Goal: Transaction & Acquisition: Purchase product/service

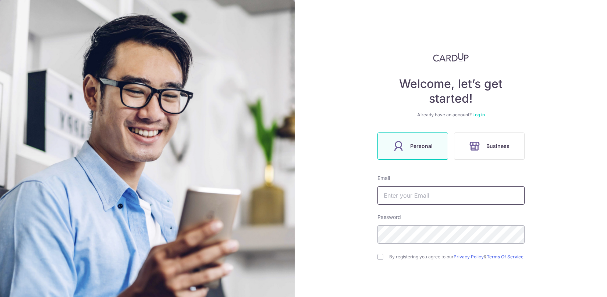
click at [438, 197] on input "text" at bounding box center [450, 195] width 147 height 18
type input "[EMAIL_ADDRESS][DOMAIN_NAME]"
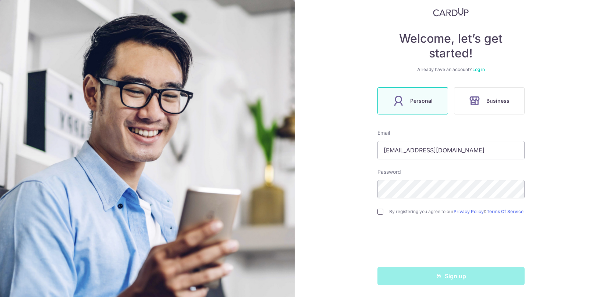
click at [377, 209] on input "checkbox" at bounding box center [380, 212] width 6 height 6
checkbox input "true"
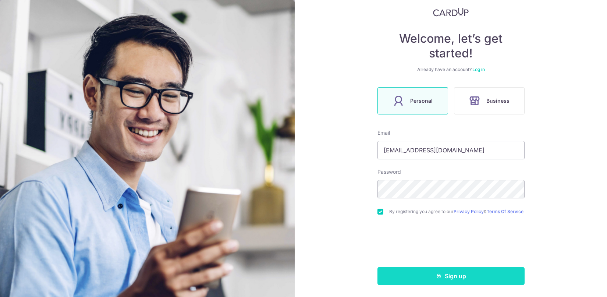
click at [380, 279] on button "Sign up" at bounding box center [450, 276] width 147 height 18
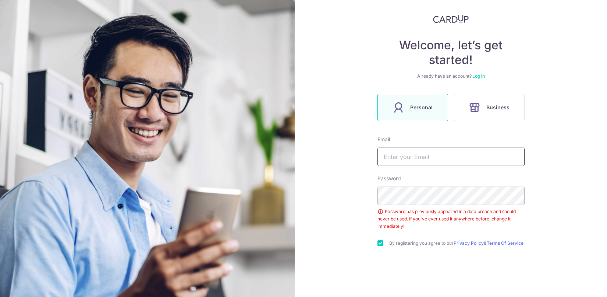
click at [410, 161] on input "text" at bounding box center [450, 156] width 147 height 18
type input "[EMAIL_ADDRESS][DOMAIN_NAME]"
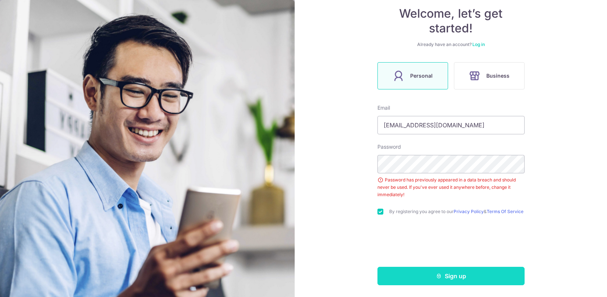
click at [409, 270] on button "Sign up" at bounding box center [450, 276] width 147 height 18
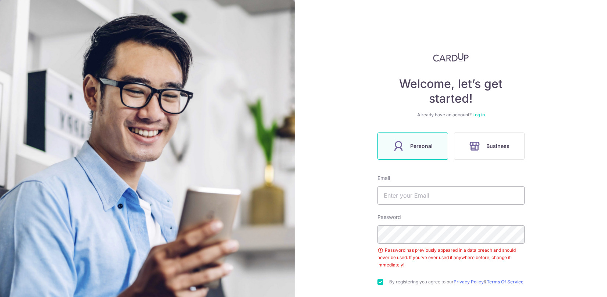
scroll to position [39, 0]
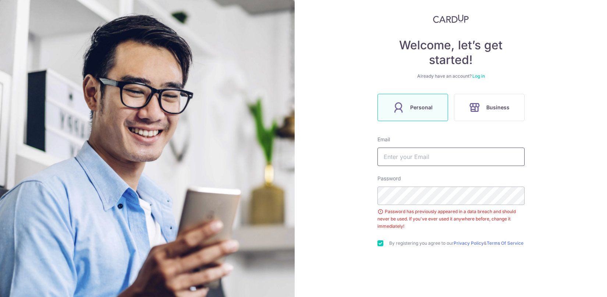
click at [423, 151] on input "text" at bounding box center [450, 156] width 147 height 18
click at [482, 76] on link "Log in" at bounding box center [478, 76] width 13 height 6
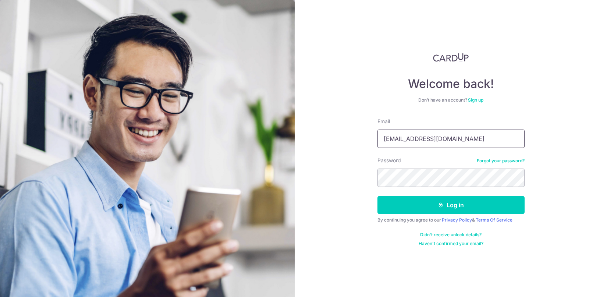
type input "[EMAIL_ADDRESS][DOMAIN_NAME]"
click at [451, 205] on button "Log in" at bounding box center [450, 205] width 147 height 18
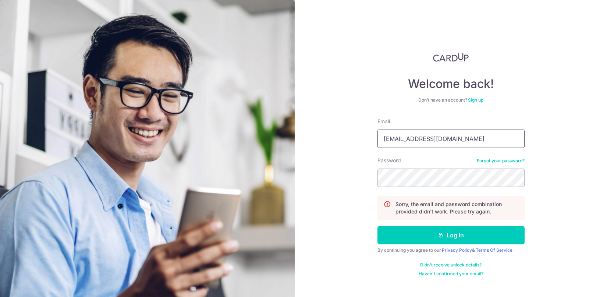
type input "[EMAIL_ADDRESS][DOMAIN_NAME]"
click at [451, 235] on button "Log in" at bounding box center [450, 235] width 147 height 18
type input "[EMAIL_ADDRESS][DOMAIN_NAME]"
click at [451, 235] on button "Log in" at bounding box center [450, 235] width 147 height 18
type input "f"
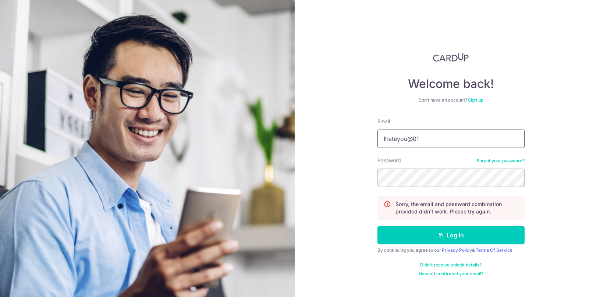
click at [403, 143] on input "Ihateyou@01" at bounding box center [450, 138] width 147 height 18
click at [398, 138] on input "Ihateyou@01" at bounding box center [450, 138] width 147 height 18
drag, startPoint x: 398, startPoint y: 138, endPoint x: 435, endPoint y: 135, distance: 37.6
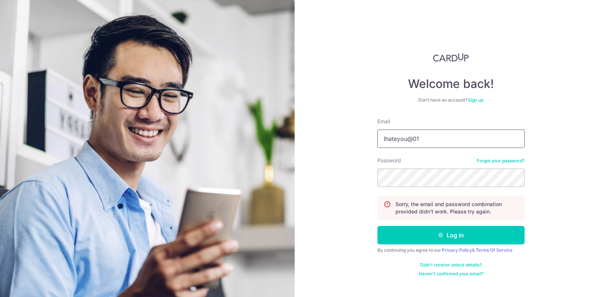
click at [435, 133] on input "Ihateyou@01" at bounding box center [450, 138] width 147 height 18
drag, startPoint x: 435, startPoint y: 136, endPoint x: 330, endPoint y: 140, distance: 105.3
click at [330, 140] on div "Welcome back! Don’t have an account? Sign up Email Ihateyou@01 Password Forgot …" at bounding box center [451, 148] width 312 height 297
type input "yiting.s12@gmail.com"
click at [451, 235] on button "Log in" at bounding box center [450, 235] width 147 height 18
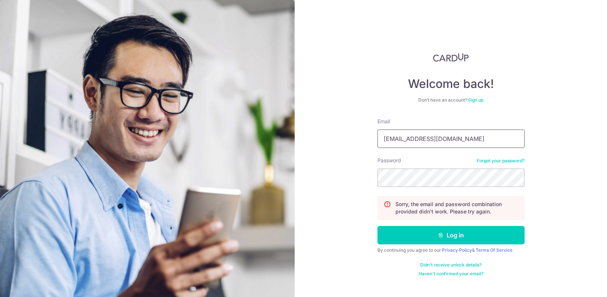
type input "[EMAIL_ADDRESS][DOMAIN_NAME]"
click at [451, 235] on button "Log in" at bounding box center [450, 235] width 147 height 18
type input "dumbdumb12@gmail.com"
click at [451, 235] on button "Log in" at bounding box center [450, 235] width 147 height 18
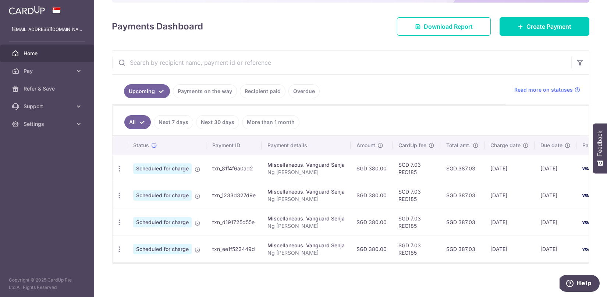
scroll to position [93, 0]
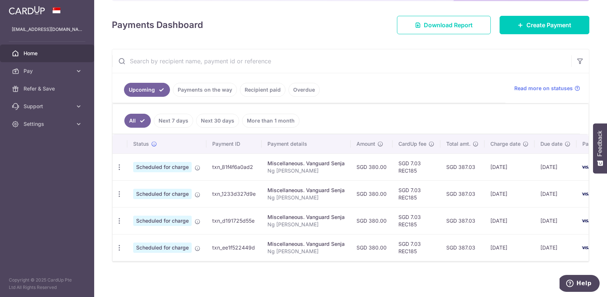
drag, startPoint x: 354, startPoint y: 263, endPoint x: 381, endPoint y: 264, distance: 27.2
click at [381, 262] on div "Upcoming Payments on the way Recipient paid Overdue Read more on statuses All N…" at bounding box center [350, 155] width 477 height 213
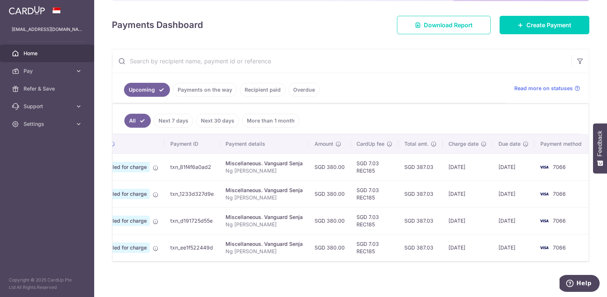
scroll to position [0, 0]
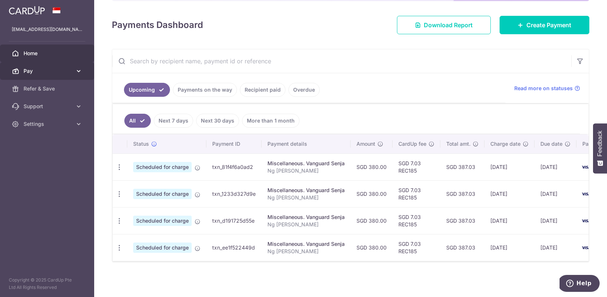
click at [31, 70] on span "Pay" at bounding box center [48, 70] width 49 height 7
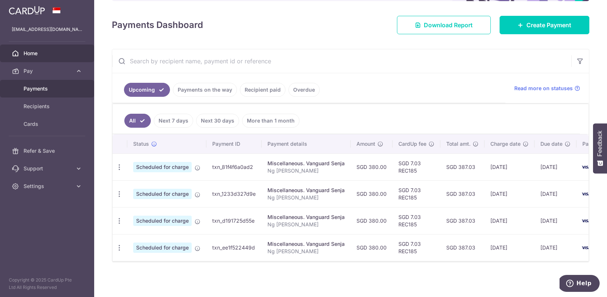
click at [31, 92] on span "Payments" at bounding box center [48, 88] width 49 height 7
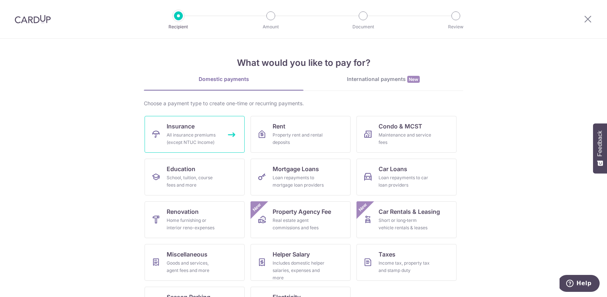
click at [191, 143] on div "All insurance premiums (except NTUC Income)" at bounding box center [193, 138] width 53 height 15
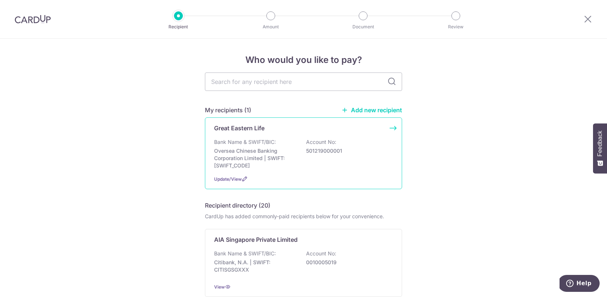
click at [293, 150] on p "Oversea Chinese Banking Corporation Limited | SWIFT: OCBCSGSGXXX" at bounding box center [255, 158] width 82 height 22
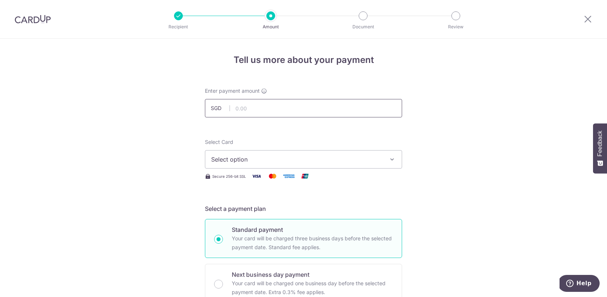
click at [286, 104] on input "text" at bounding box center [303, 108] width 197 height 18
type input "306.29"
click at [246, 154] on button "Select option" at bounding box center [303, 159] width 197 height 18
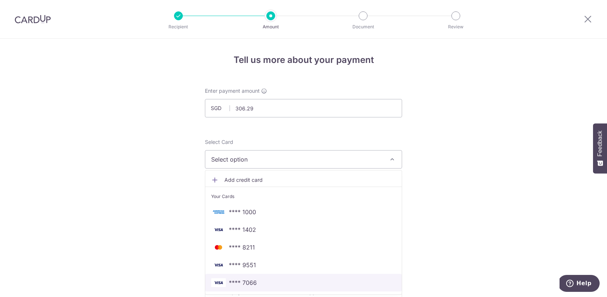
click at [257, 282] on span "**** 7066" at bounding box center [303, 282] width 185 height 9
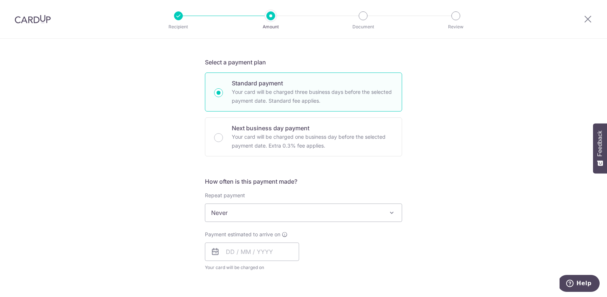
scroll to position [186, 0]
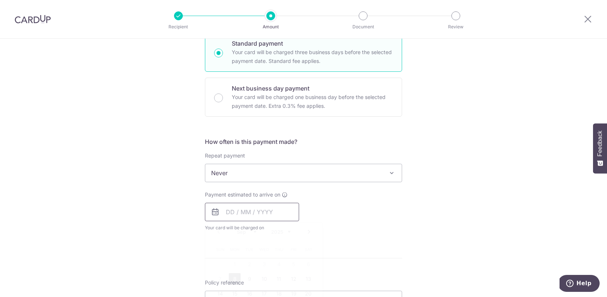
click at [228, 214] on input "text" at bounding box center [252, 212] width 94 height 18
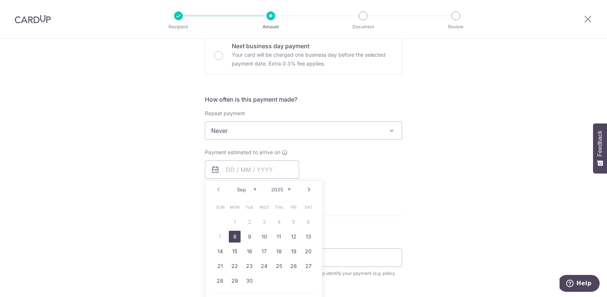
click at [231, 238] on link "8" at bounding box center [235, 237] width 12 height 12
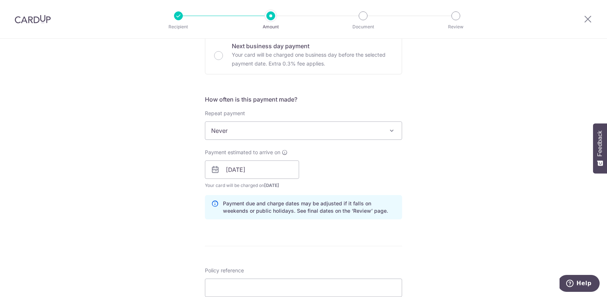
click at [464, 241] on div "Tell us more about your payment Enter payment amount SGD 306.29 306.29 Select C…" at bounding box center [303, 157] width 607 height 695
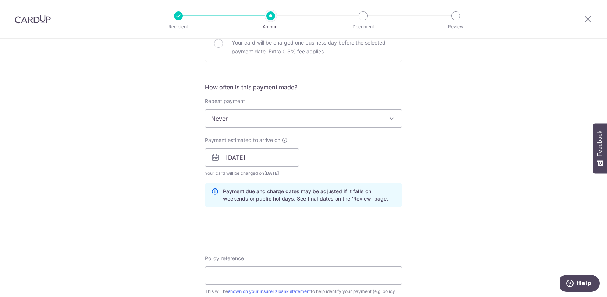
scroll to position [327, 0]
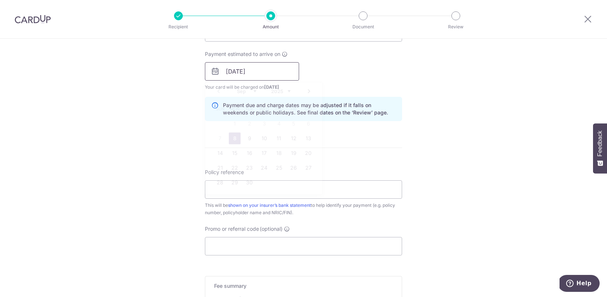
click at [252, 71] on input "08/09/2025" at bounding box center [252, 71] width 94 height 18
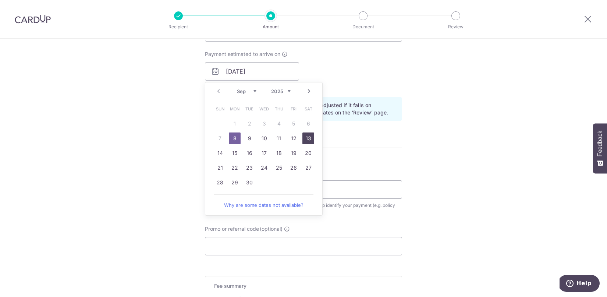
click at [309, 138] on link "13" at bounding box center [308, 138] width 12 height 12
type input "[DATE]"
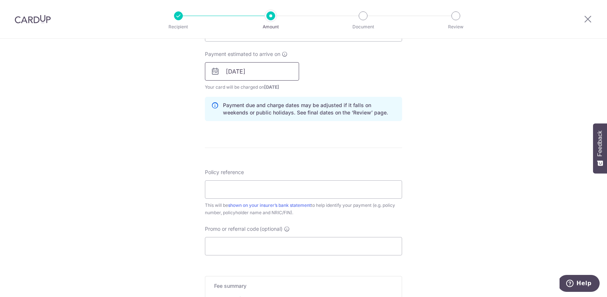
click at [258, 75] on input "[DATE]" at bounding box center [252, 71] width 94 height 18
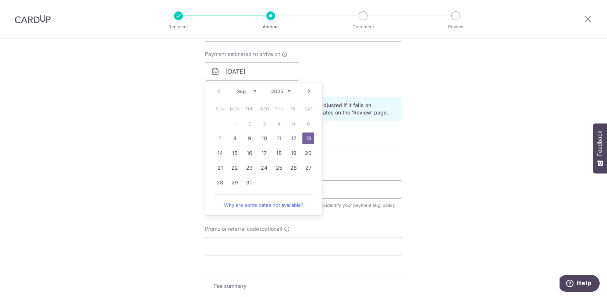
click at [309, 139] on link "13" at bounding box center [308, 138] width 12 height 12
click at [382, 149] on form "Enter payment amount SGD 306.29 306.29 Select Card **** 7066 Add credit card Yo…" at bounding box center [303, 67] width 197 height 612
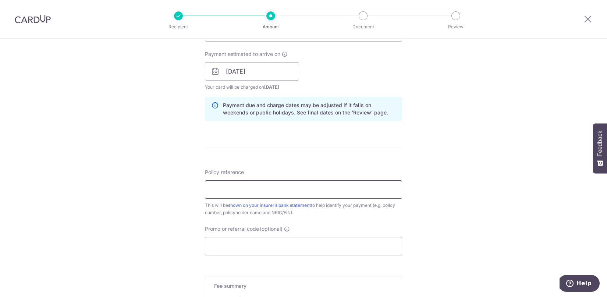
click at [259, 184] on input "Policy reference" at bounding box center [303, 189] width 197 height 18
type input "0103636085"
click at [371, 243] on input "Promo or referral code (optional)" at bounding box center [303, 246] width 197 height 18
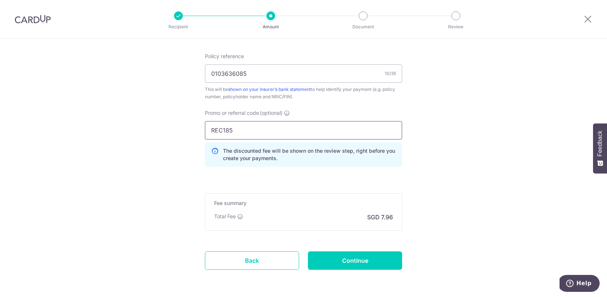
scroll to position [470, 0]
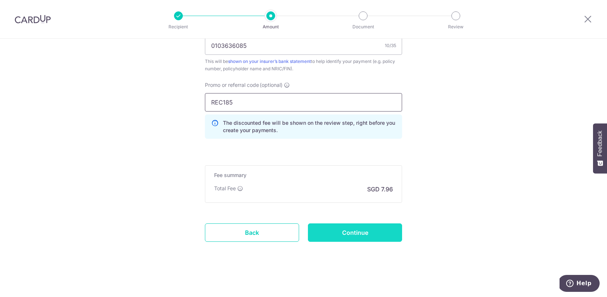
type input "REC185"
click at [341, 224] on input "Continue" at bounding box center [355, 232] width 94 height 18
type input "Create Schedule"
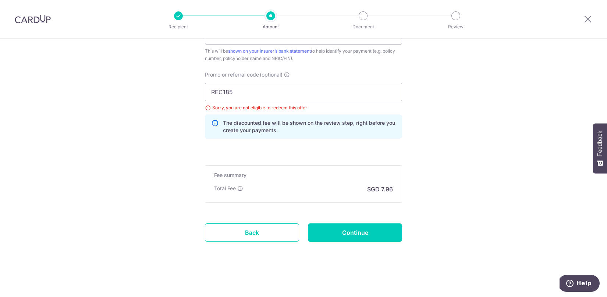
click at [205, 107] on div "Sorry, you are not eligible to redeem this offer" at bounding box center [303, 107] width 197 height 7
click at [207, 108] on div "Sorry, you are not eligible to redeem this offer" at bounding box center [303, 107] width 197 height 7
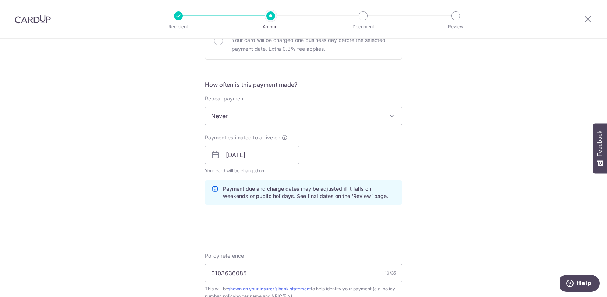
scroll to position [242, 0]
click at [284, 120] on span "Never" at bounding box center [303, 117] width 196 height 18
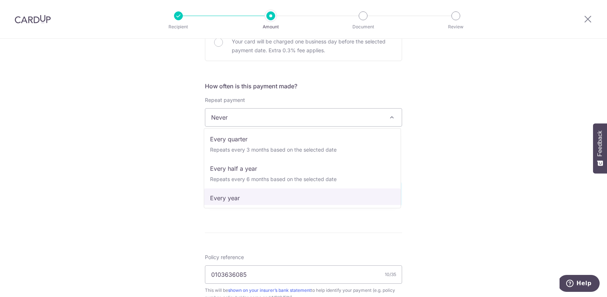
scroll to position [103, 0]
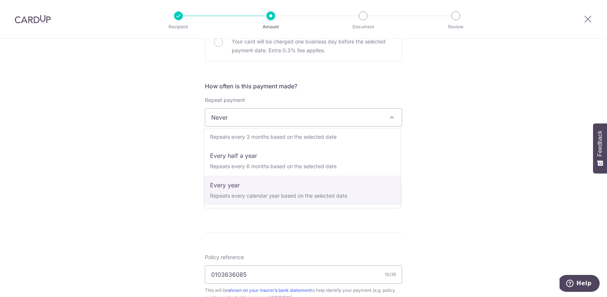
select select "6"
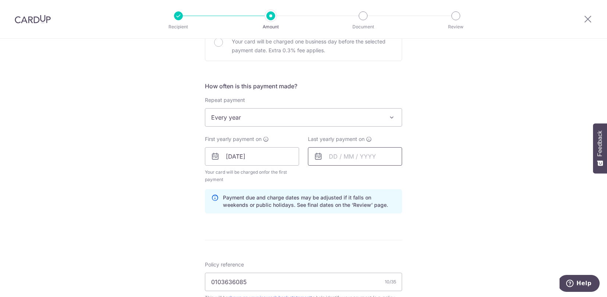
click at [372, 157] on input "text" at bounding box center [355, 156] width 94 height 18
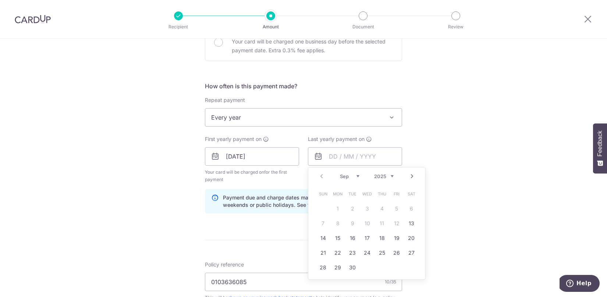
click at [379, 180] on div "Prev Next Sep Oct Nov Dec 2025 2026 2027 2028 2029 2030 2031 2032 2033 2034 2035" at bounding box center [366, 176] width 117 height 18
click at [323, 176] on link "Prev" at bounding box center [321, 176] width 9 height 9
click at [367, 270] on link "26" at bounding box center [367, 267] width 12 height 12
type input "26/08/2026"
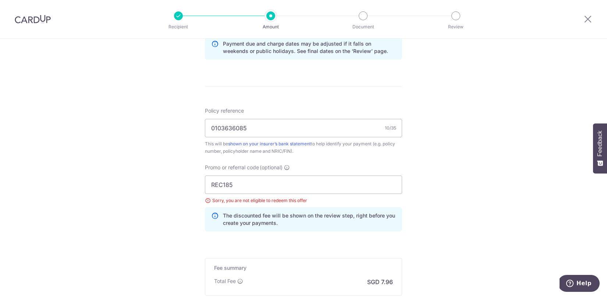
scroll to position [432, 0]
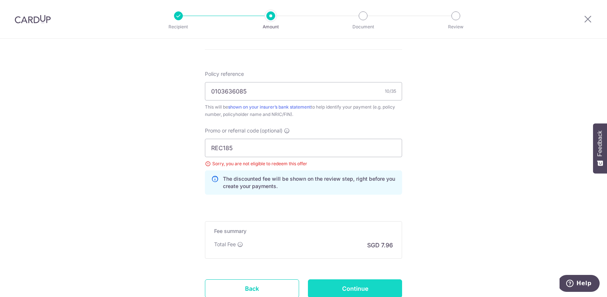
click at [359, 283] on input "Continue" at bounding box center [355, 288] width 94 height 18
type input "Update Schedule"
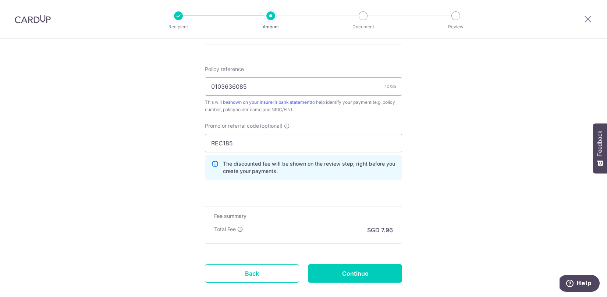
scroll to position [470, 0]
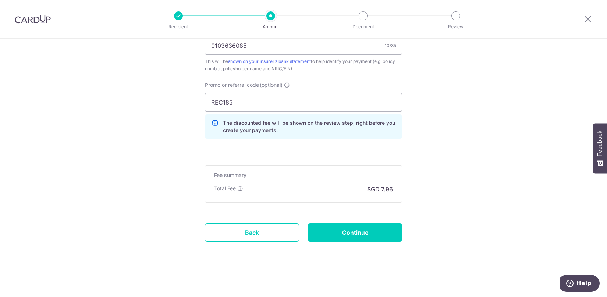
click at [357, 229] on input "Continue" at bounding box center [355, 232] width 94 height 18
type input "Update Schedule"
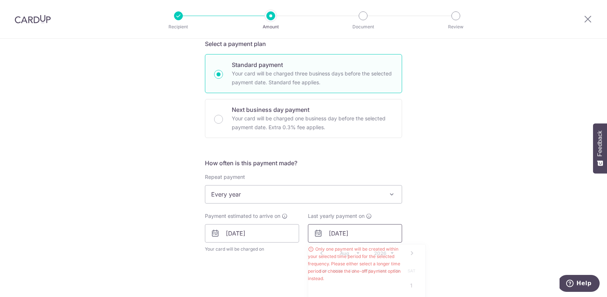
click at [351, 229] on input "[DATE]" at bounding box center [355, 233] width 94 height 18
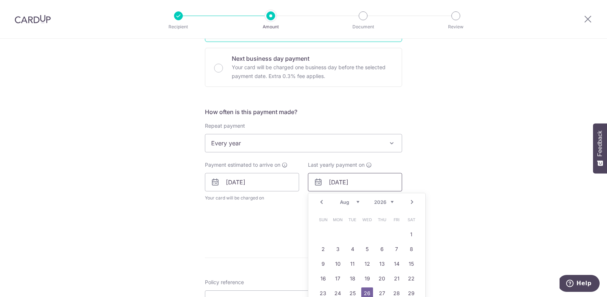
scroll to position [272, 0]
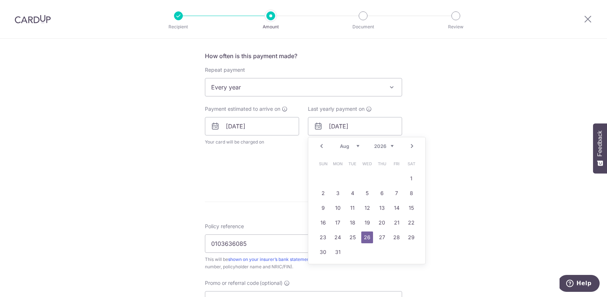
click at [412, 147] on link "Next" at bounding box center [411, 146] width 9 height 9
click at [319, 205] on link "13" at bounding box center [323, 208] width 12 height 12
type input "[DATE]"
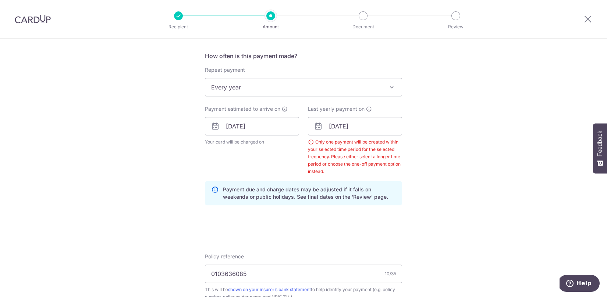
click at [496, 209] on div "Tell us more about your payment Enter payment amount SGD 306.29 306.29 Select C…" at bounding box center [303, 146] width 607 height 758
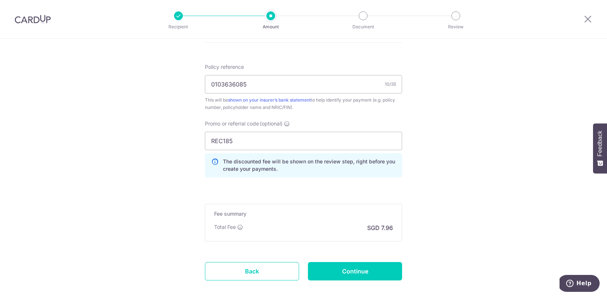
scroll to position [500, 0]
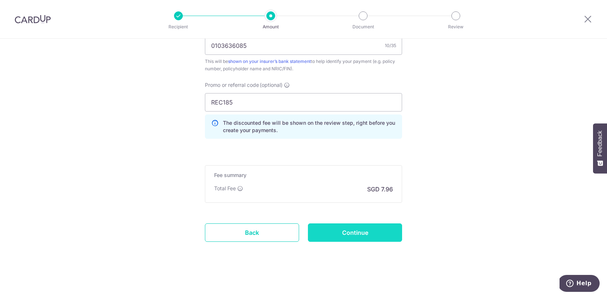
click at [352, 227] on input "Continue" at bounding box center [355, 232] width 94 height 18
type input "Update Schedule"
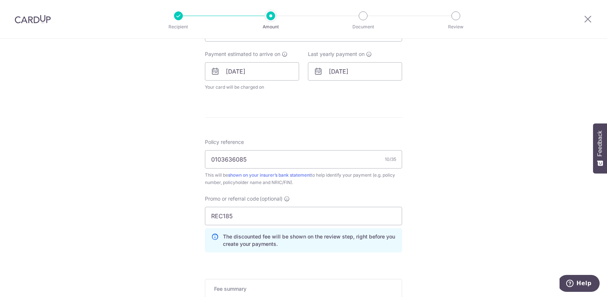
scroll to position [334, 0]
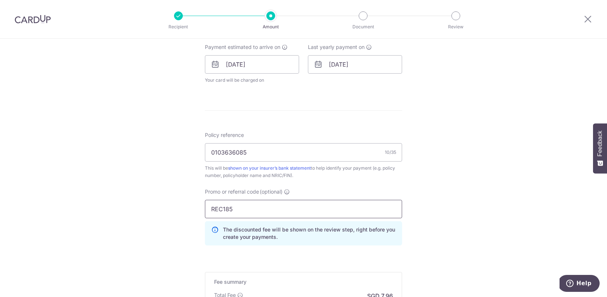
click at [224, 213] on input "REC185" at bounding box center [303, 209] width 197 height 18
type input "OFF225"
click at [430, 195] on div "Tell us more about your payment Enter payment amount SGD 306.29 306.29 Select C…" at bounding box center [303, 54] width 607 height 698
click at [374, 63] on input "13/09/2026" at bounding box center [355, 64] width 94 height 18
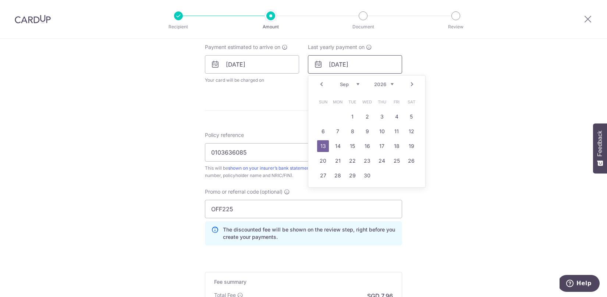
scroll to position [279, 0]
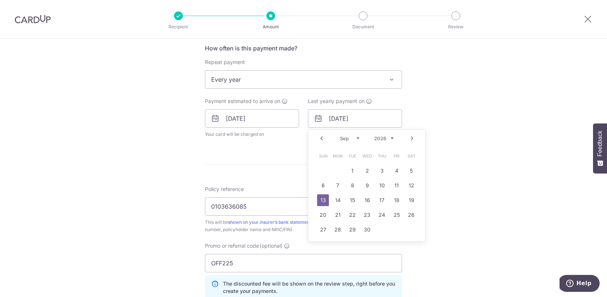
click at [235, 82] on span "Every year" at bounding box center [303, 80] width 196 height 18
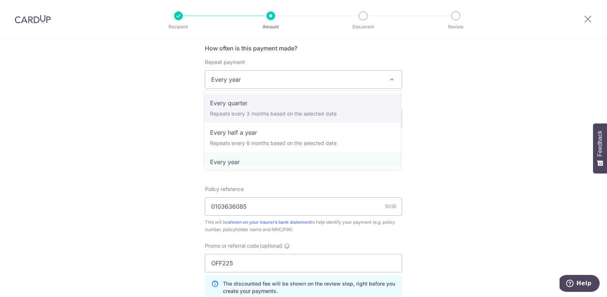
scroll to position [0, 0]
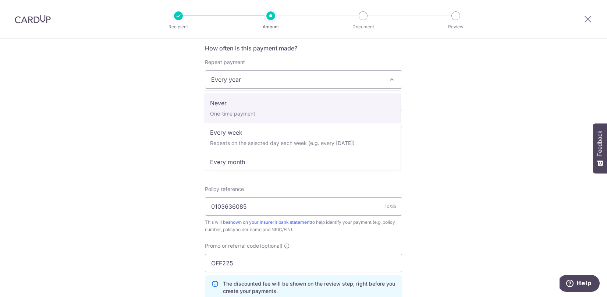
select select "1"
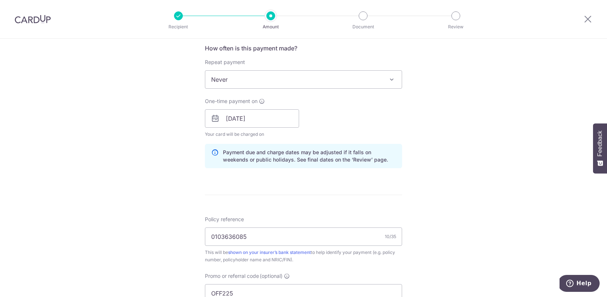
scroll to position [470, 0]
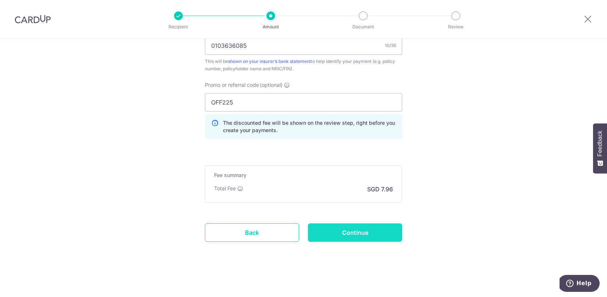
click at [365, 235] on input "Continue" at bounding box center [355, 232] width 94 height 18
type input "Update Schedule"
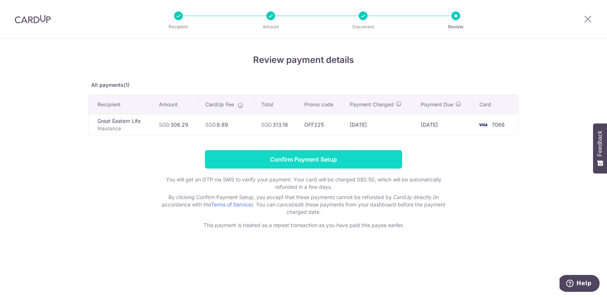
click at [283, 152] on input "Confirm Payment Setup" at bounding box center [303, 159] width 197 height 18
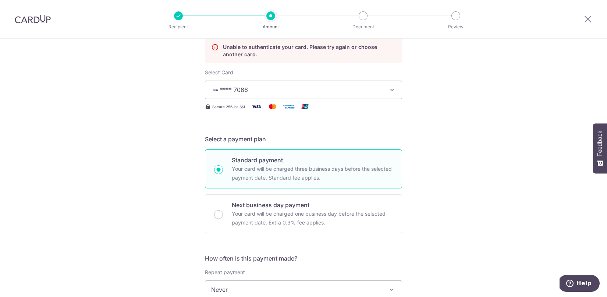
scroll to position [98, 0]
click at [330, 95] on span "**** 7066" at bounding box center [296, 91] width 171 height 9
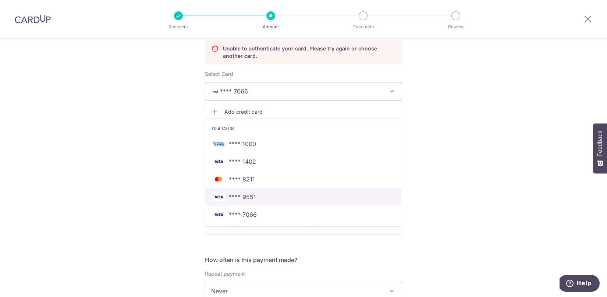
scroll to position [100, 0]
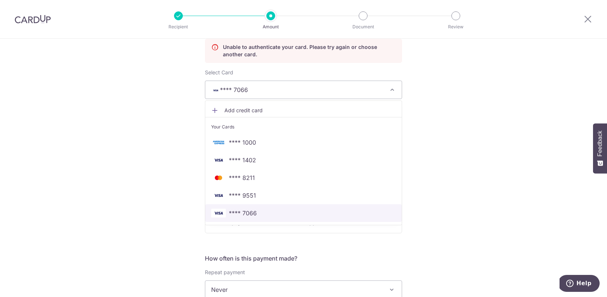
click at [266, 209] on span "**** 7066" at bounding box center [303, 213] width 185 height 9
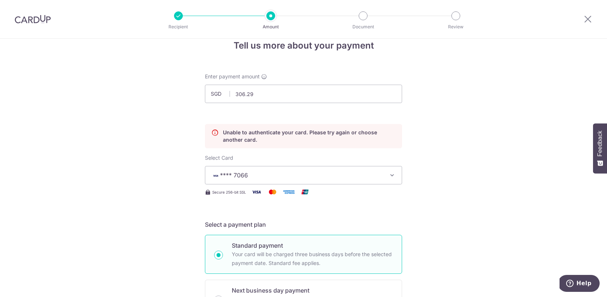
scroll to position [0, 0]
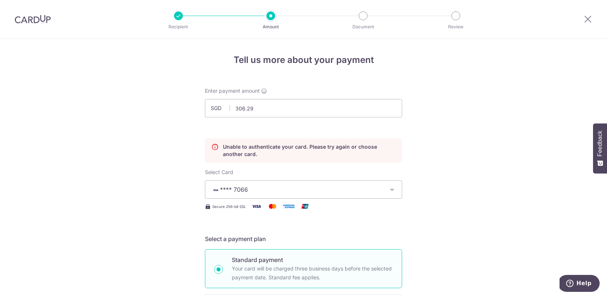
click at [252, 184] on button "**** 7066" at bounding box center [303, 189] width 197 height 18
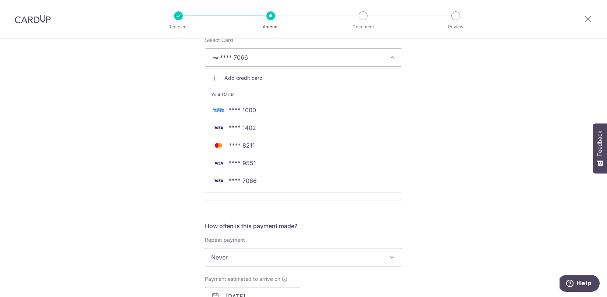
click at [499, 190] on div "Tell us more about your payment Enter payment amount SGD 306.29 306.29 Unable t…" at bounding box center [303, 286] width 607 height 759
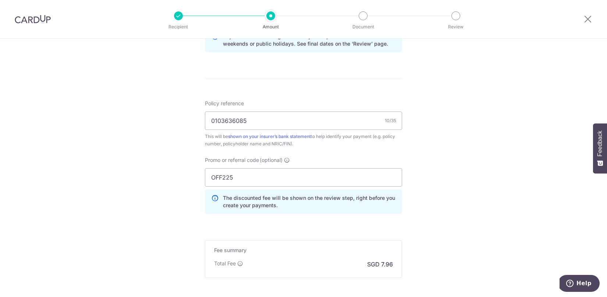
scroll to position [501, 0]
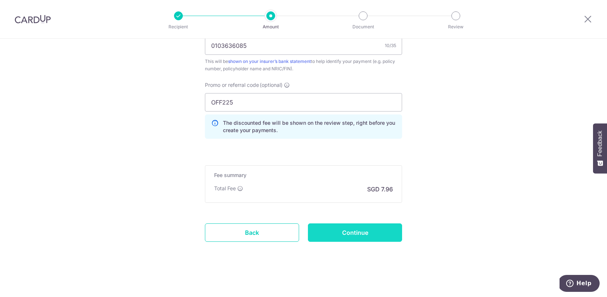
click at [362, 239] on input "Continue" at bounding box center [355, 232] width 94 height 18
type input "Update Schedule"
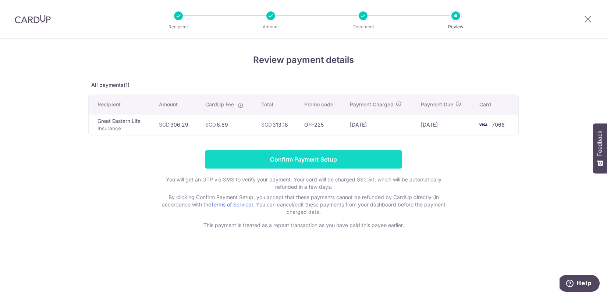
click at [327, 152] on input "Confirm Payment Setup" at bounding box center [303, 159] width 197 height 18
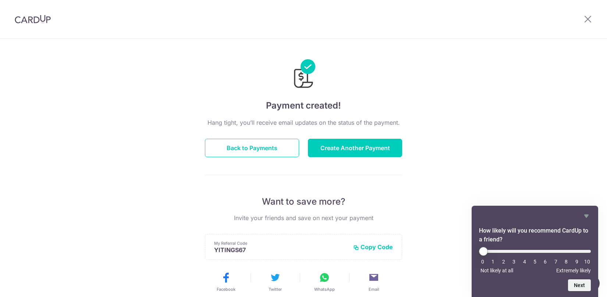
click at [327, 152] on button "Create Another Payment" at bounding box center [355, 148] width 94 height 18
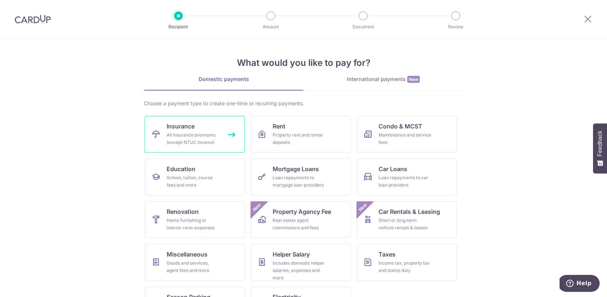
click at [169, 132] on div "All insurance premiums (except NTUC Income)" at bounding box center [193, 138] width 53 height 15
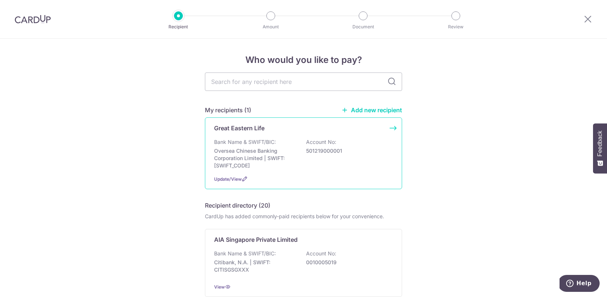
click at [260, 165] on p "Oversea Chinese Banking Corporation Limited | SWIFT: OCBCSGSGXXX" at bounding box center [255, 158] width 82 height 22
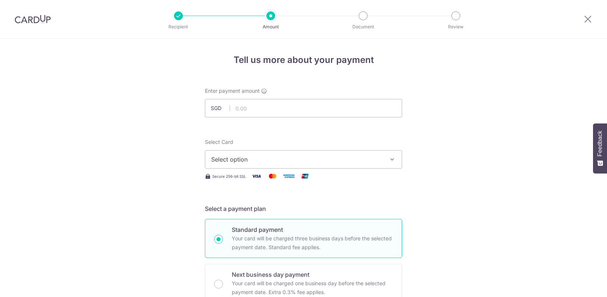
click at [263, 104] on input "text" at bounding box center [303, 108] width 197 height 18
type input "140.93"
click at [271, 155] on span "Select option" at bounding box center [296, 159] width 171 height 9
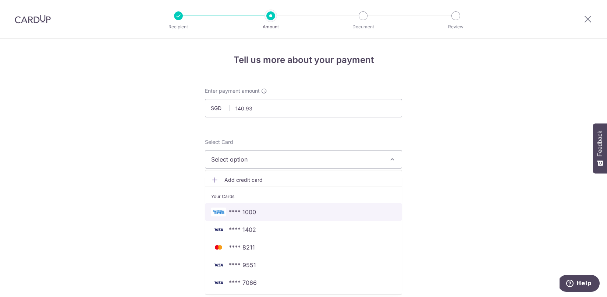
scroll to position [12, 0]
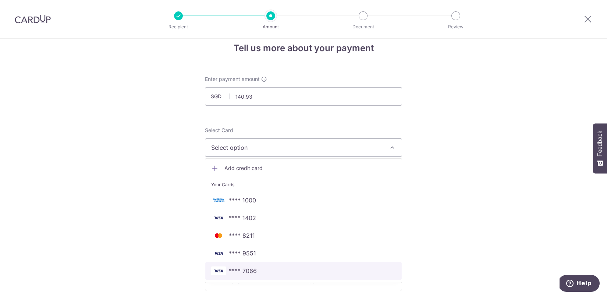
click at [252, 270] on span "**** 7066" at bounding box center [243, 270] width 28 height 9
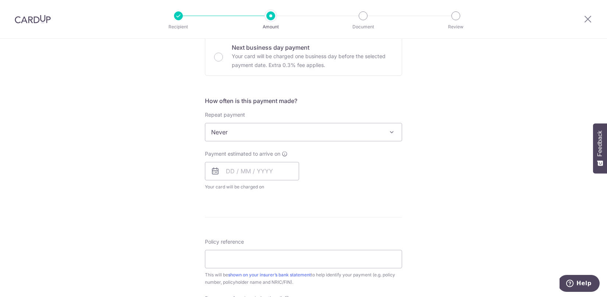
scroll to position [235, 0]
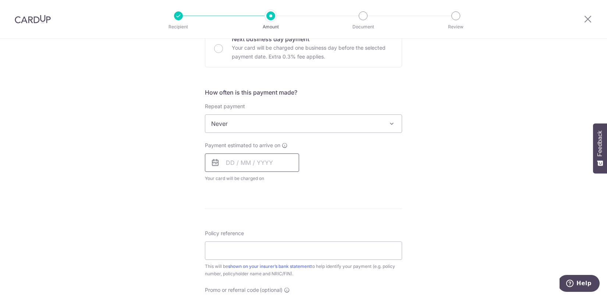
click at [231, 159] on input "text" at bounding box center [252, 162] width 94 height 18
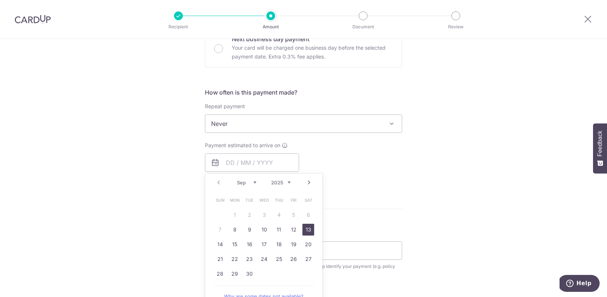
click at [307, 229] on link "13" at bounding box center [308, 230] width 12 height 12
type input "13/09/2025"
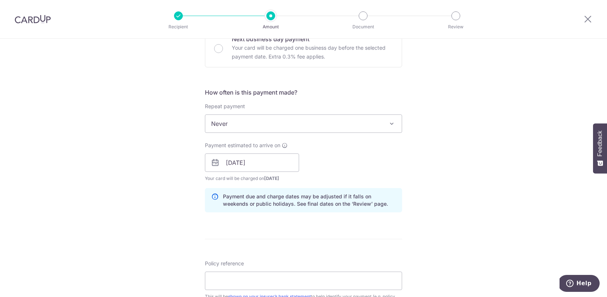
scroll to position [352, 0]
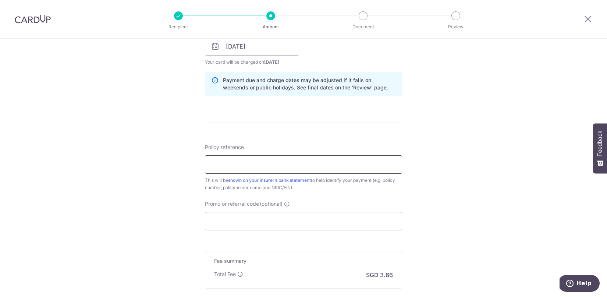
click at [271, 163] on input "Policy reference" at bounding box center [303, 164] width 197 height 18
type input "0086451273"
paste input "REC185"
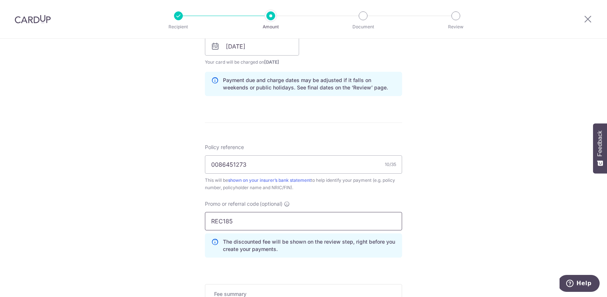
click at [217, 220] on input "REC185" at bounding box center [303, 221] width 197 height 18
paste input "OFF22"
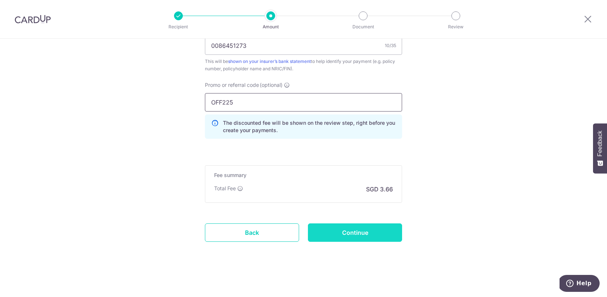
type input "OFF225"
click at [347, 228] on input "Continue" at bounding box center [355, 232] width 94 height 18
type input "Create Schedule"
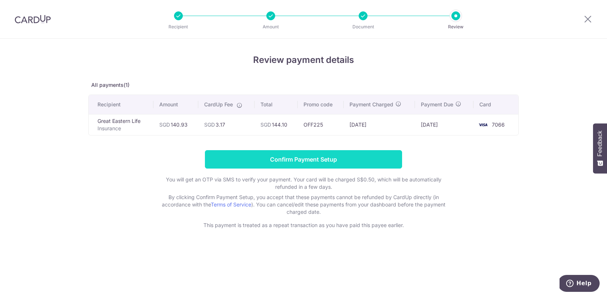
click at [331, 165] on input "Confirm Payment Setup" at bounding box center [303, 159] width 197 height 18
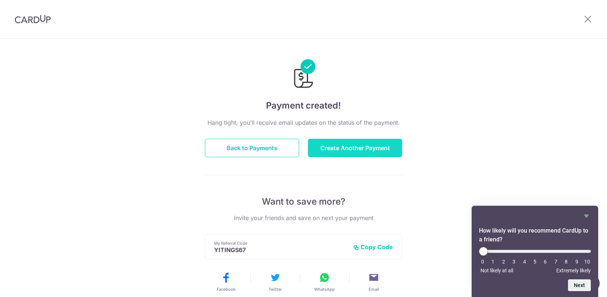
click at [360, 150] on button "Create Another Payment" at bounding box center [355, 148] width 94 height 18
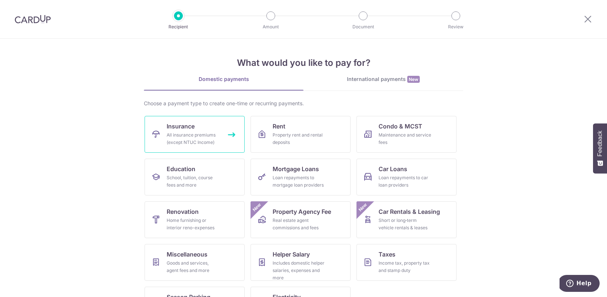
click at [173, 127] on span "Insurance" at bounding box center [181, 126] width 28 height 9
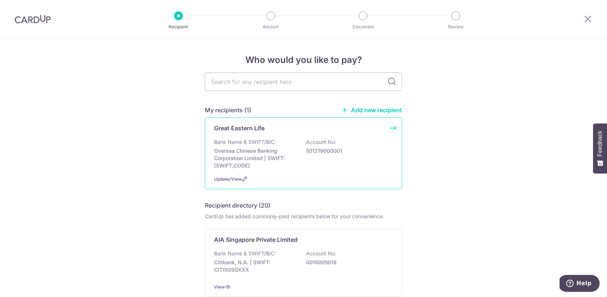
click at [234, 133] on div "Great Eastern Life Bank Name & SWIFT/BIC: Oversea Chinese Banking Corporation L…" at bounding box center [303, 153] width 197 height 72
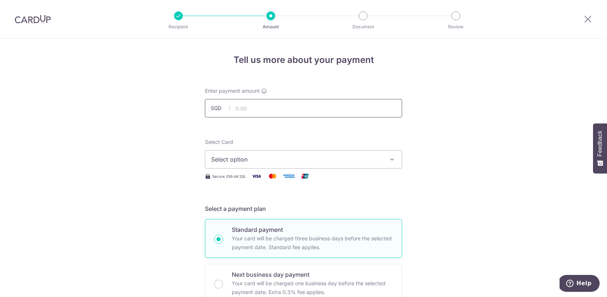
click at [243, 112] on input "text" at bounding box center [303, 108] width 197 height 18
type input "494.35"
click at [270, 160] on span "Select option" at bounding box center [296, 159] width 171 height 9
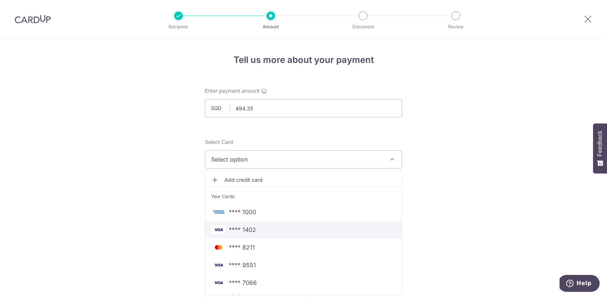
scroll to position [10, 0]
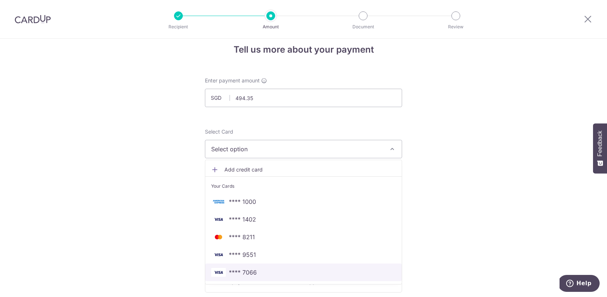
click at [265, 274] on span "**** 7066" at bounding box center [303, 272] width 185 height 9
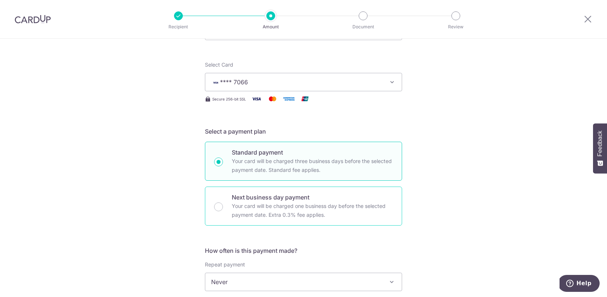
scroll to position [190, 0]
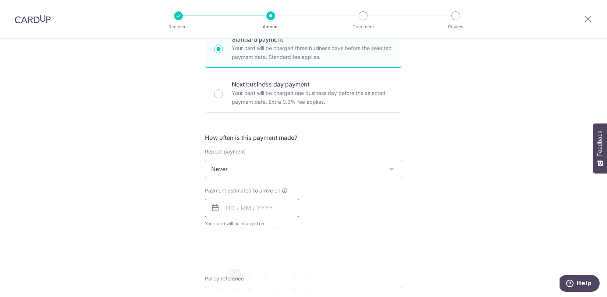
click at [246, 207] on input "text" at bounding box center [252, 208] width 94 height 18
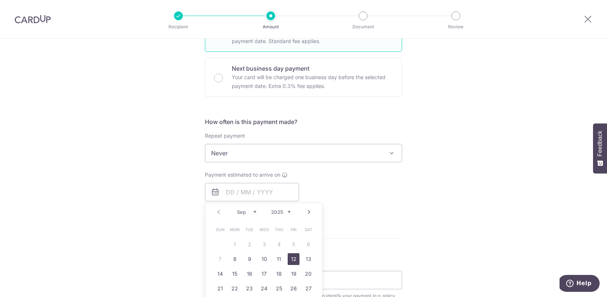
click at [294, 261] on link "12" at bounding box center [294, 259] width 12 height 12
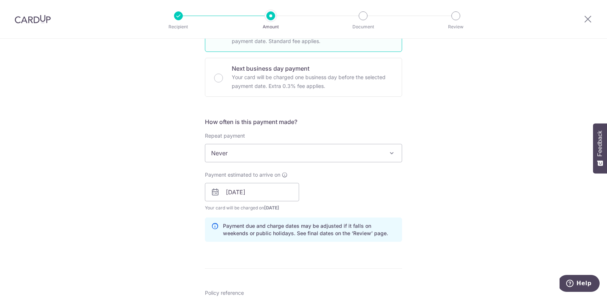
click at [307, 259] on form "Enter payment amount SGD 494.35 494.35 Select Card **** 7066 Add credit card Yo…" at bounding box center [303, 187] width 197 height 612
click at [289, 191] on input "[DATE]" at bounding box center [252, 192] width 94 height 18
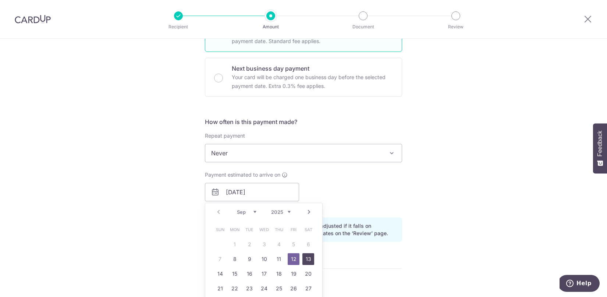
click at [309, 258] on link "13" at bounding box center [308, 259] width 12 height 12
type input "13/09/2025"
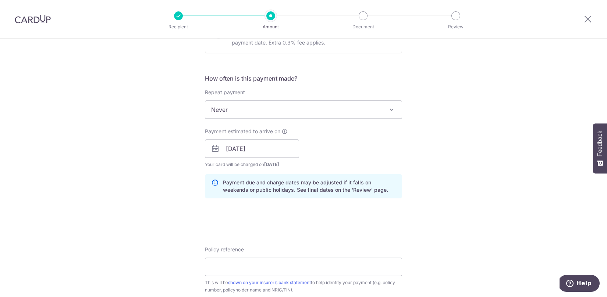
scroll to position [294, 0]
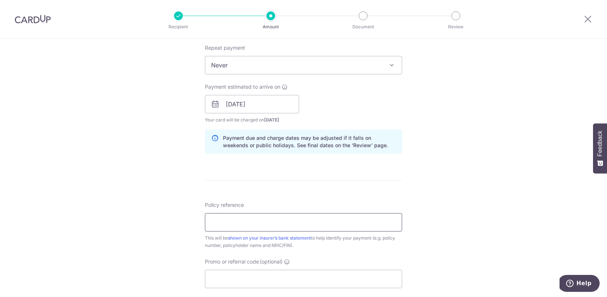
click at [311, 224] on input "Policy reference" at bounding box center [303, 222] width 197 height 18
type input "0103636077"
click at [286, 279] on input "Promo or referral code (optional)" at bounding box center [303, 279] width 197 height 18
paste input "OFF225"
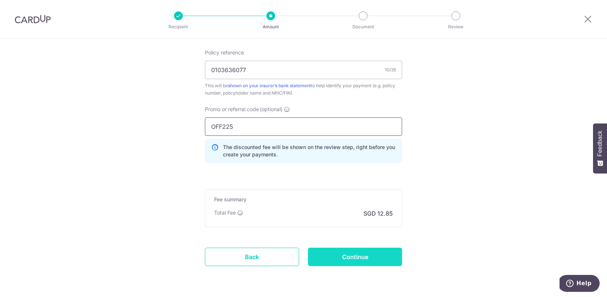
scroll to position [448, 0]
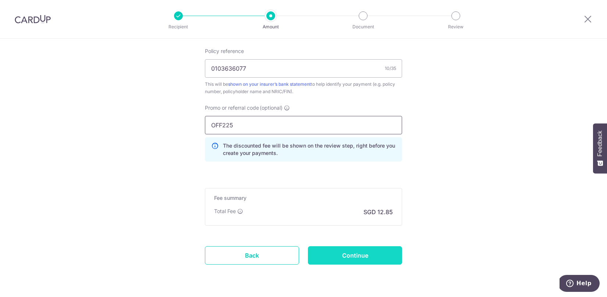
type input "OFF225"
click at [333, 250] on input "Continue" at bounding box center [355, 255] width 94 height 18
type input "Create Schedule"
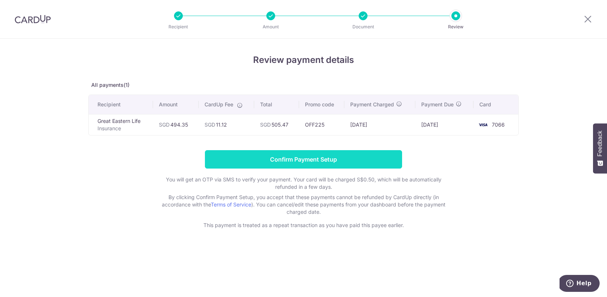
click at [338, 150] on input "Confirm Payment Setup" at bounding box center [303, 159] width 197 height 18
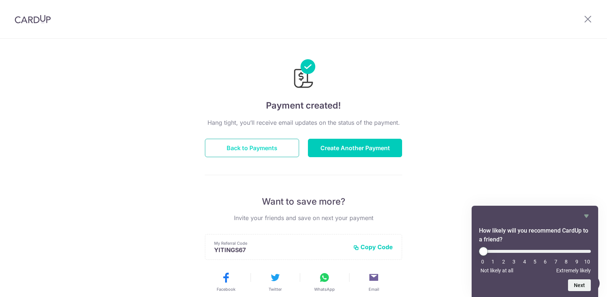
click at [241, 148] on button "Back to Payments" at bounding box center [252, 148] width 94 height 18
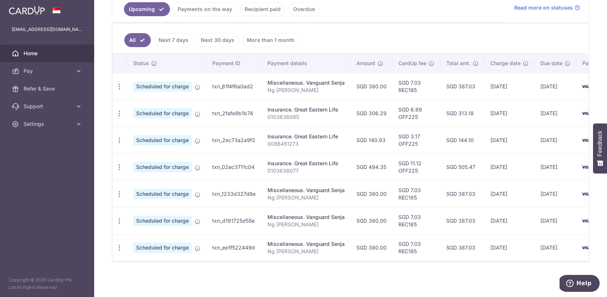
scroll to position [163, 0]
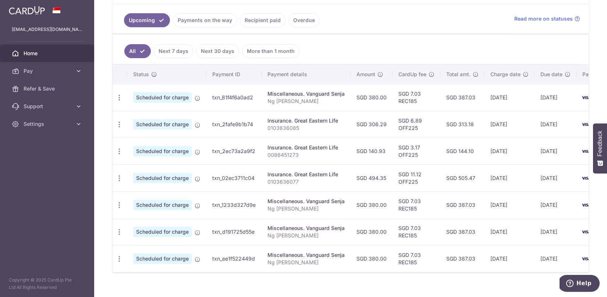
click at [256, 20] on link "Recipient paid" at bounding box center [263, 20] width 46 height 14
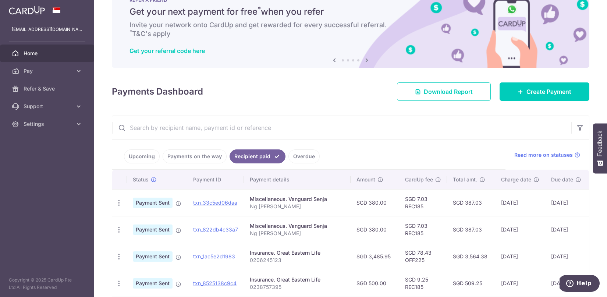
scroll to position [0, 0]
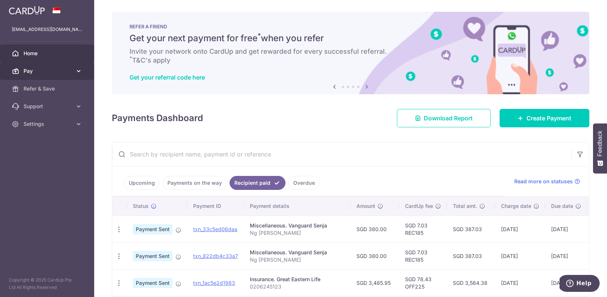
click at [33, 75] on link "Pay" at bounding box center [47, 71] width 94 height 18
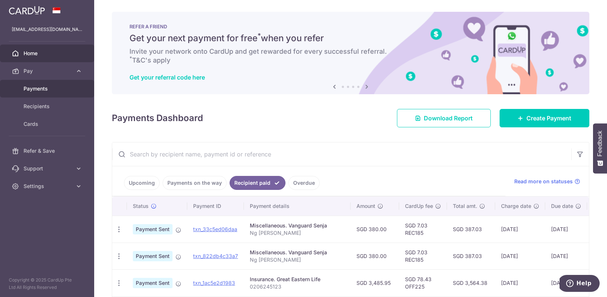
click at [38, 90] on span "Payments" at bounding box center [48, 88] width 49 height 7
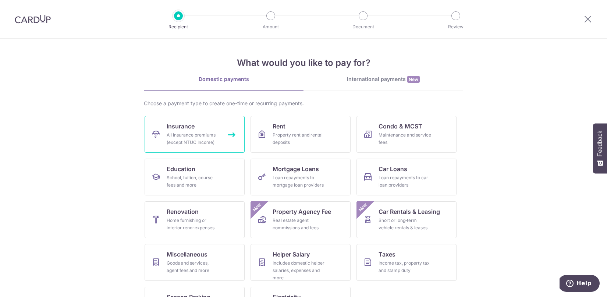
click at [181, 126] on span "Insurance" at bounding box center [181, 126] width 28 height 9
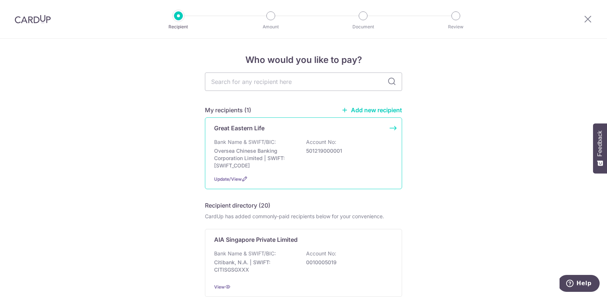
click at [253, 161] on p "Oversea Chinese Banking Corporation Limited | SWIFT: OCBCSGSGXXX" at bounding box center [255, 158] width 82 height 22
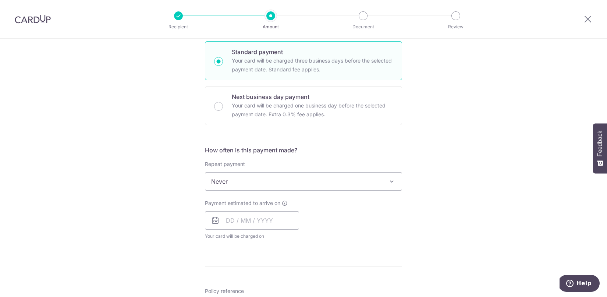
scroll to position [291, 0]
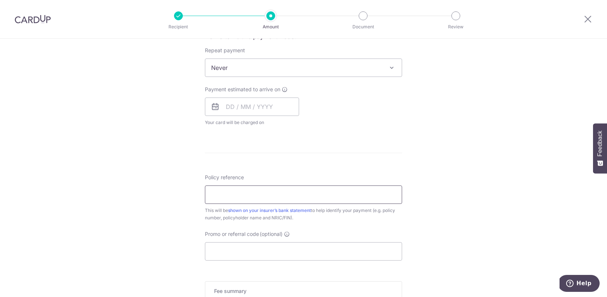
click at [243, 194] on input "Policy reference" at bounding box center [303, 194] width 197 height 18
paste input "0238757395"
type input "0238757395"
click at [235, 70] on span "Never" at bounding box center [303, 68] width 196 height 18
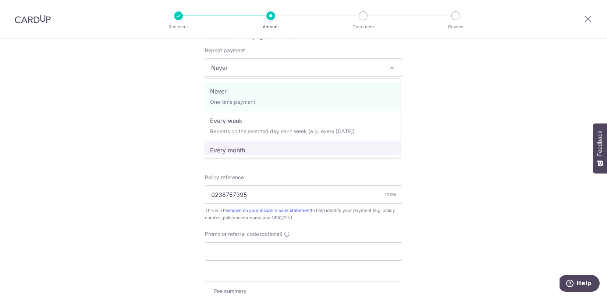
select select "3"
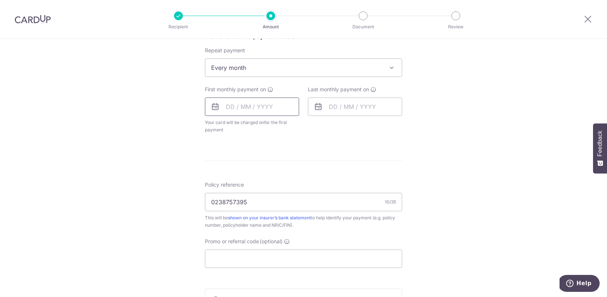
click at [234, 107] on input "text" at bounding box center [252, 106] width 94 height 18
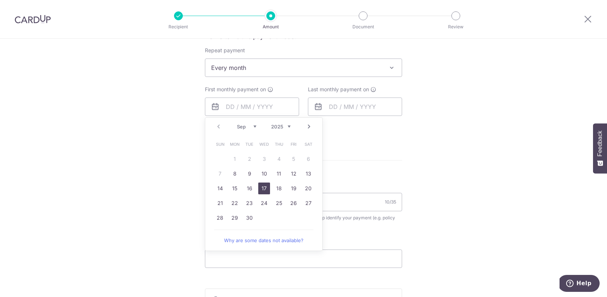
click at [260, 186] on link "17" at bounding box center [264, 188] width 12 height 12
type input "[DATE]"
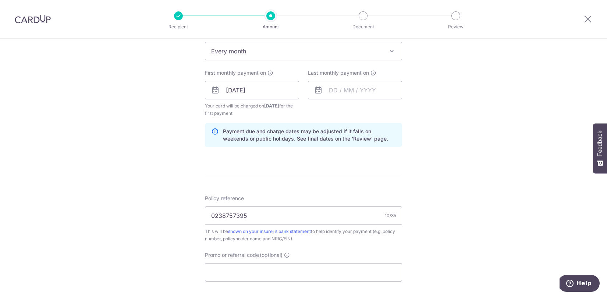
scroll to position [331, 0]
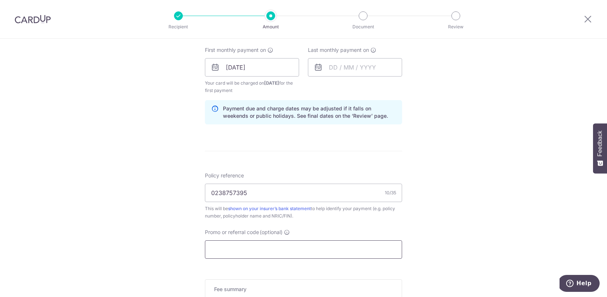
click at [280, 241] on input "Promo or referral code (optional)" at bounding box center [303, 249] width 197 height 18
paste input "REC185"
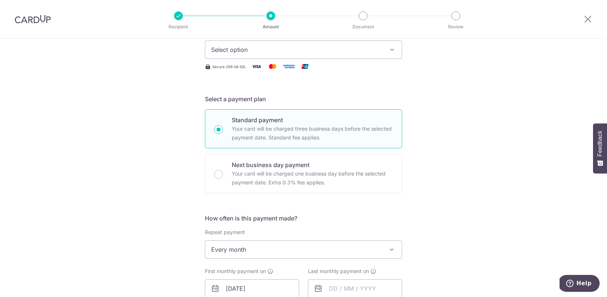
scroll to position [0, 0]
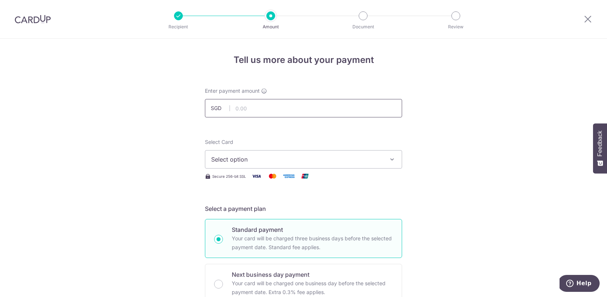
type input "REC185"
click at [284, 106] on input "text" at bounding box center [303, 108] width 197 height 18
type input "500.00"
click at [275, 163] on span "Select option" at bounding box center [296, 159] width 171 height 9
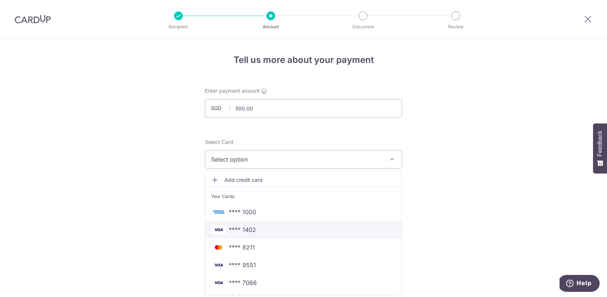
scroll to position [60, 0]
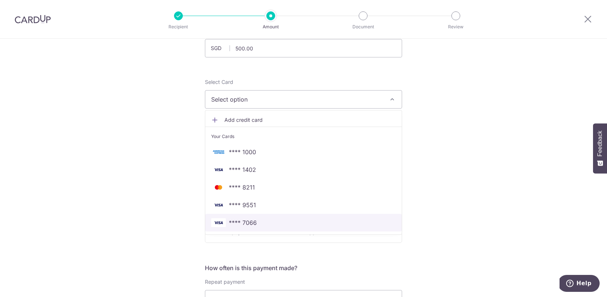
click at [271, 224] on span "**** 7066" at bounding box center [303, 222] width 185 height 9
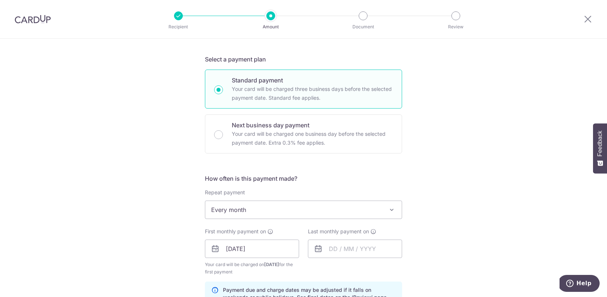
scroll to position [151, 0]
click at [330, 246] on input "text" at bounding box center [355, 247] width 94 height 18
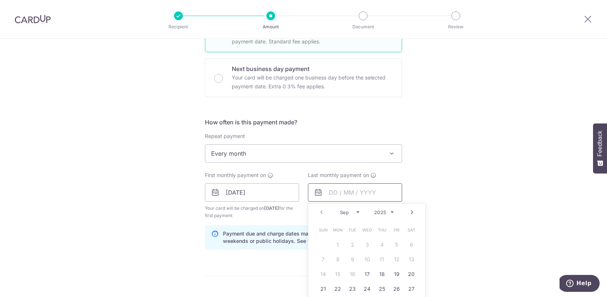
scroll to position [249, 0]
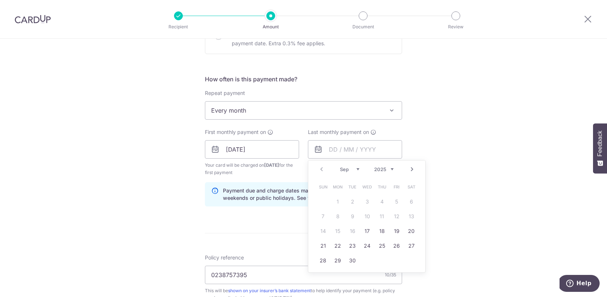
click at [413, 171] on link "Next" at bounding box center [411, 169] width 9 height 9
click at [374, 234] on td "18" at bounding box center [381, 231] width 15 height 15
type input "18/12/2025"
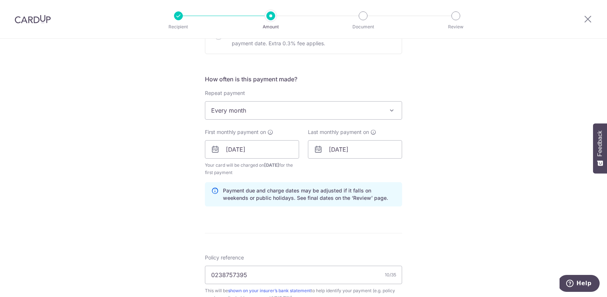
click at [370, 234] on form "Enter payment amount SGD 500.00 500.00 Select Card **** 7066 Add credit card Yo…" at bounding box center [303, 165] width 197 height 653
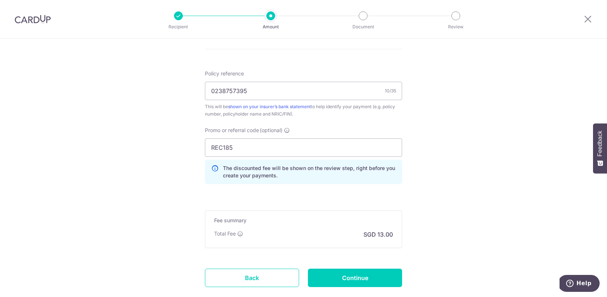
scroll to position [478, 0]
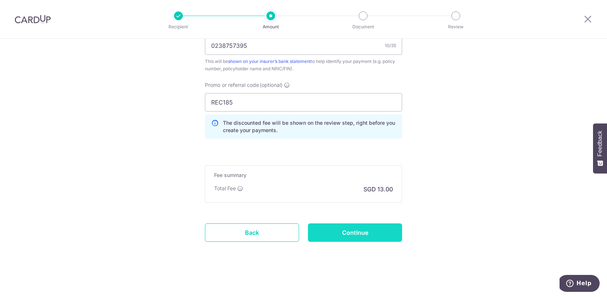
click at [370, 234] on input "Continue" at bounding box center [355, 232] width 94 height 18
type input "Create Schedule"
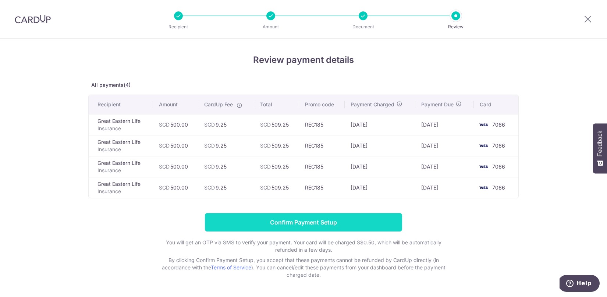
click at [257, 224] on input "Confirm Payment Setup" at bounding box center [303, 222] width 197 height 18
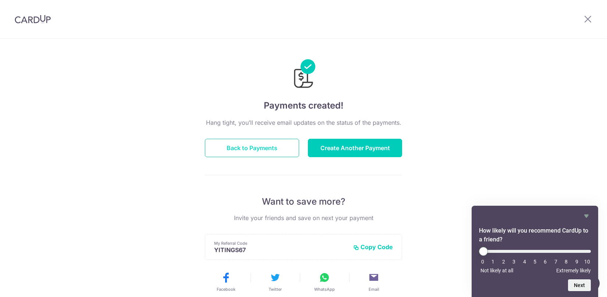
click at [234, 145] on button "Back to Payments" at bounding box center [252, 148] width 94 height 18
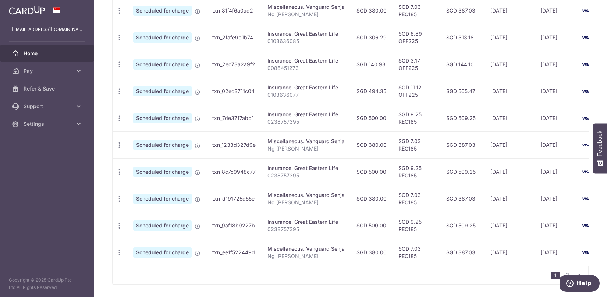
scroll to position [200, 0]
